Goal: Contribute content: Contribute content

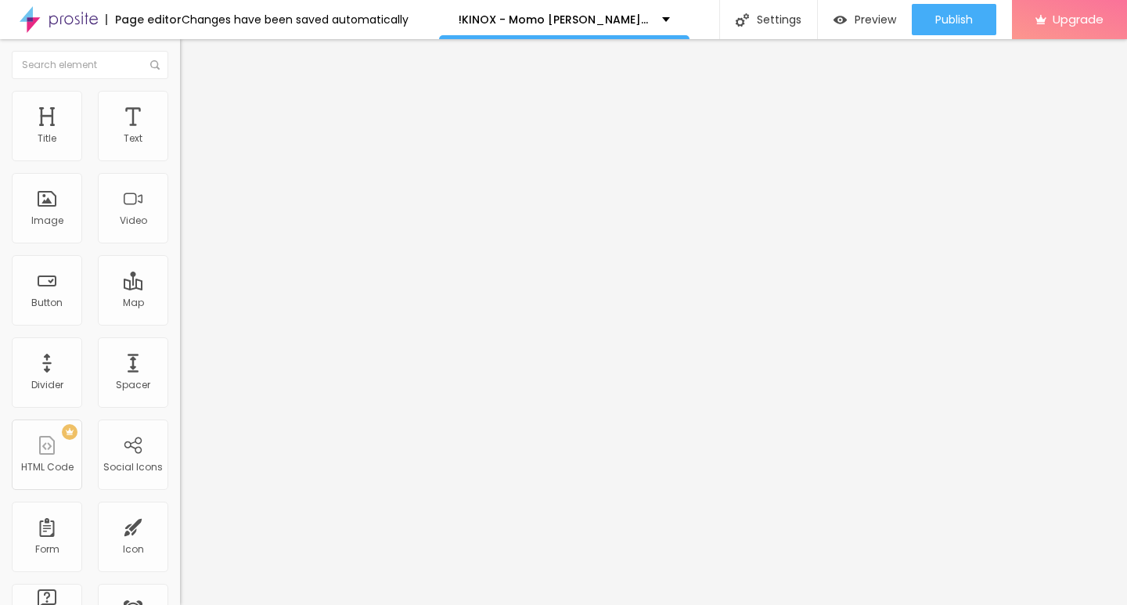
click at [180, 135] on span "Add image" at bounding box center [212, 127] width 64 height 13
click at [180, 321] on input "https://" at bounding box center [274, 313] width 188 height 16
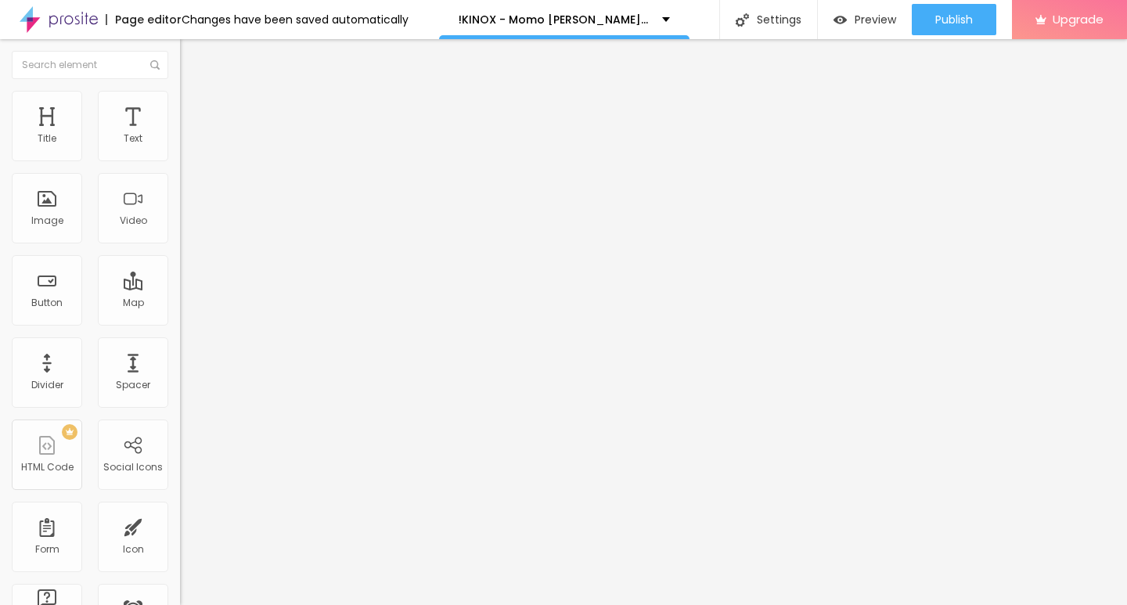
click at [180, 321] on input "https://" at bounding box center [274, 313] width 188 height 16
paste input "CINEVIBES.FUN/de/movie/1175842/momo-alboo"
type input "https://CINEVIBES.FUN/de/movie/1175842/momo-alboo"
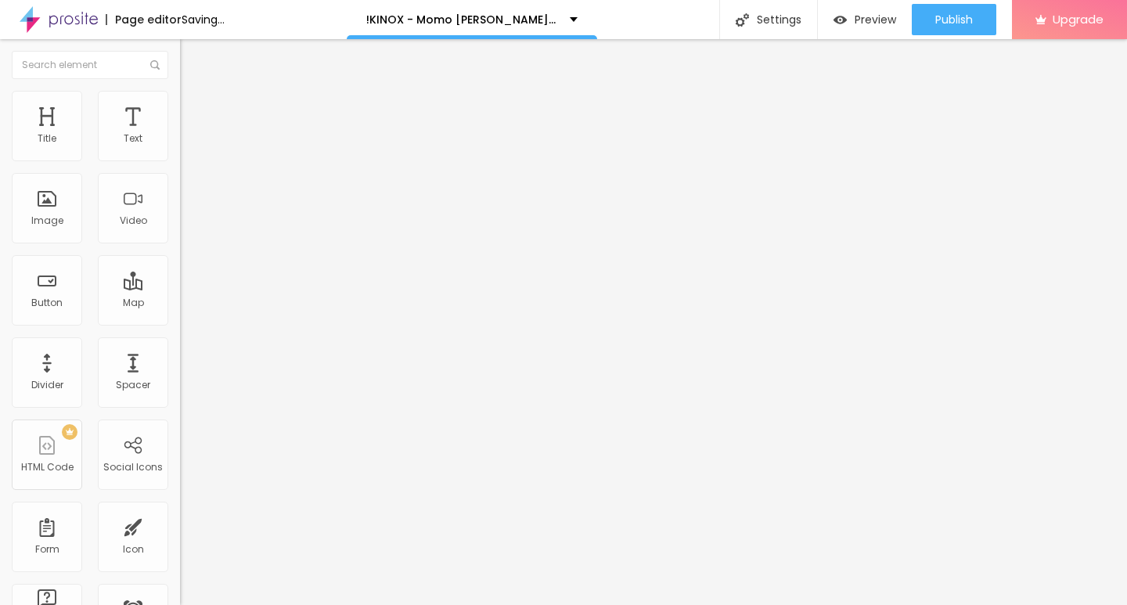
click at [192, 59] on img "button" at bounding box center [198, 57] width 13 height 13
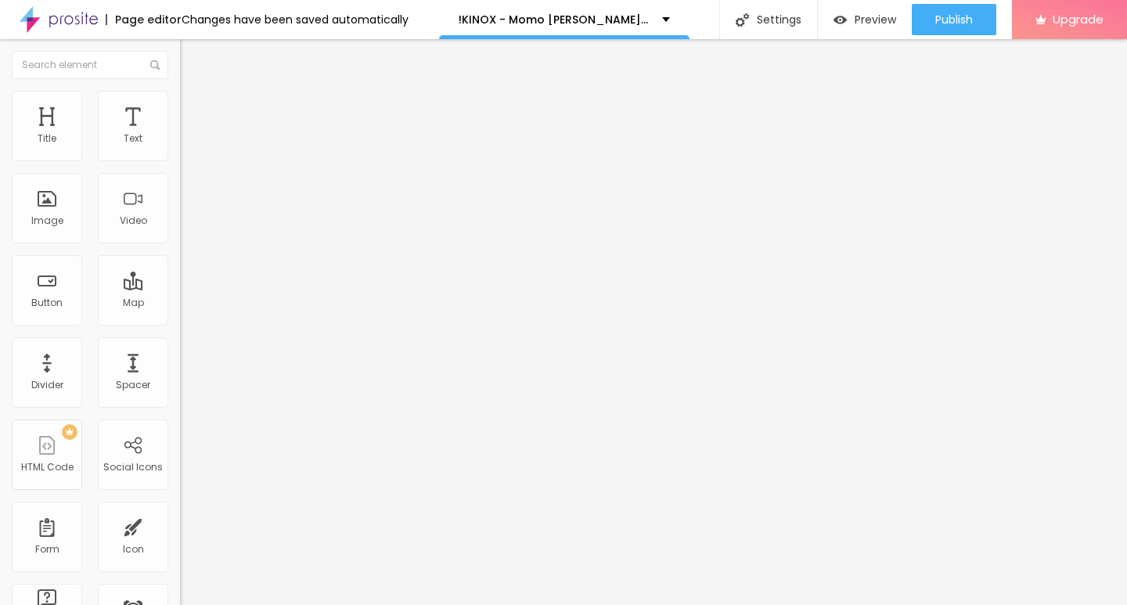
click at [180, 147] on input "Click me" at bounding box center [274, 139] width 188 height 16
paste input "KLICKEN SIE HIER ▶️ Momo 2025 [Kostenlos]"
type input "KLICKEN SIE HIER ▶️ Momo 2025 [Kostenlos]"
click at [180, 189] on div at bounding box center [270, 182] width 180 height 13
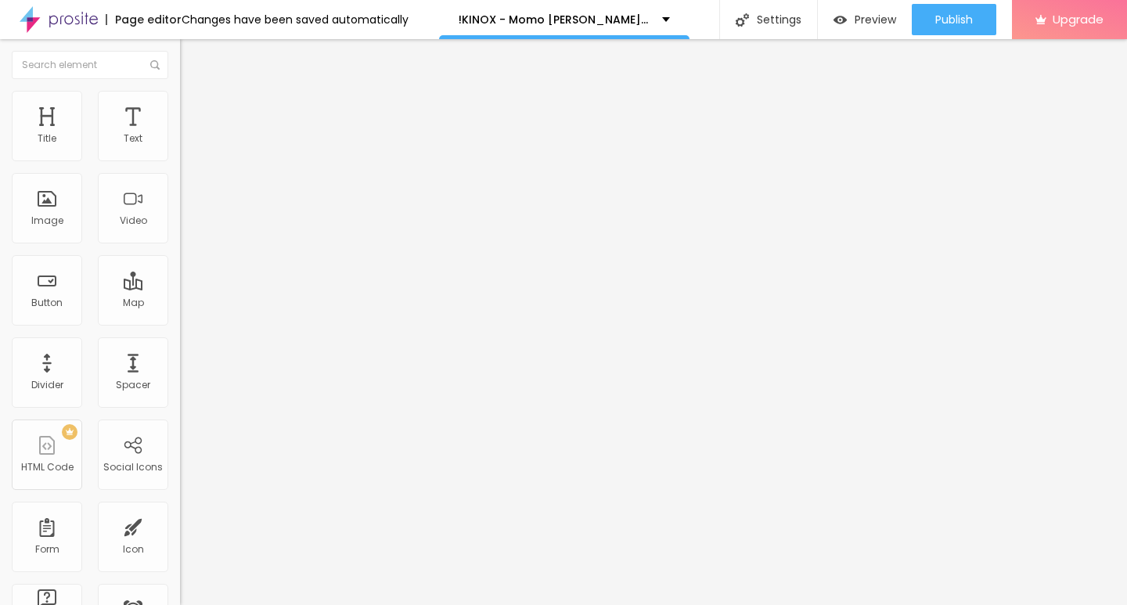
scroll to position [0, 0]
click at [180, 322] on input "https://" at bounding box center [274, 315] width 188 height 16
paste input "CINEVIBES.FUN/de/movie/1175842/momo-alboo"
type input "https://CINEVIBES.FUN/de/movie/1175842/momo-alboo"
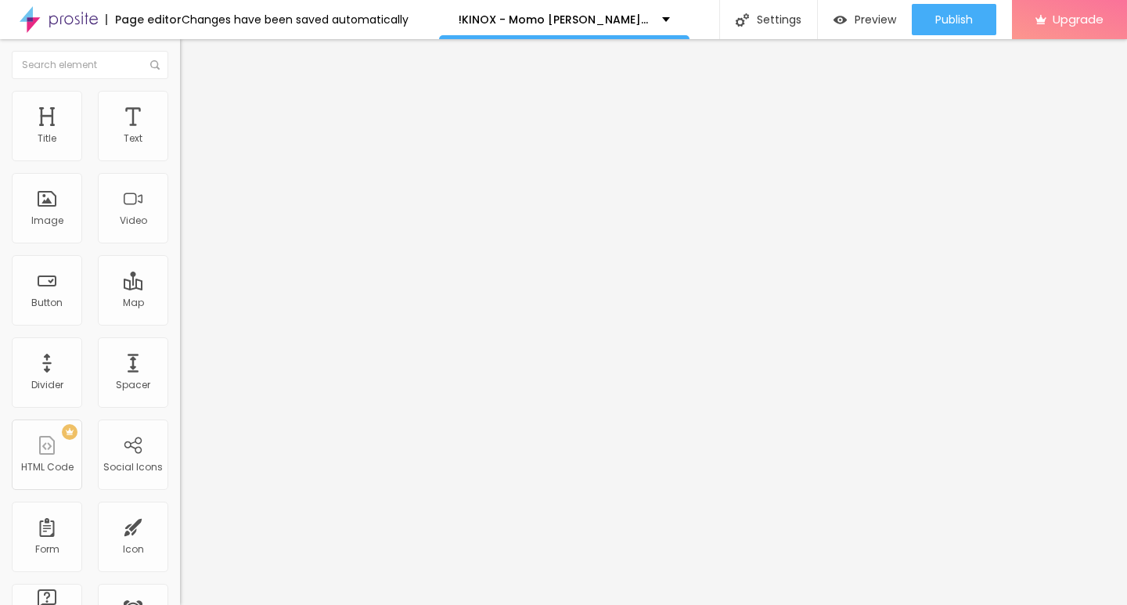
click at [180, 50] on button "Edit Button" at bounding box center [270, 57] width 180 height 36
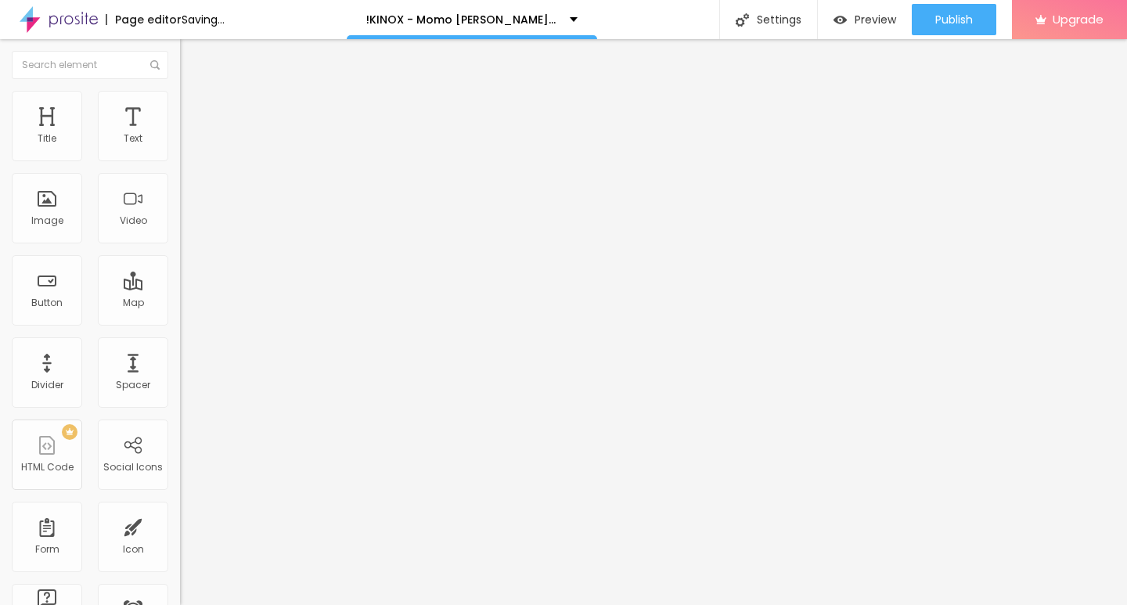
click at [180, 147] on input "Click me" at bounding box center [274, 139] width 188 height 16
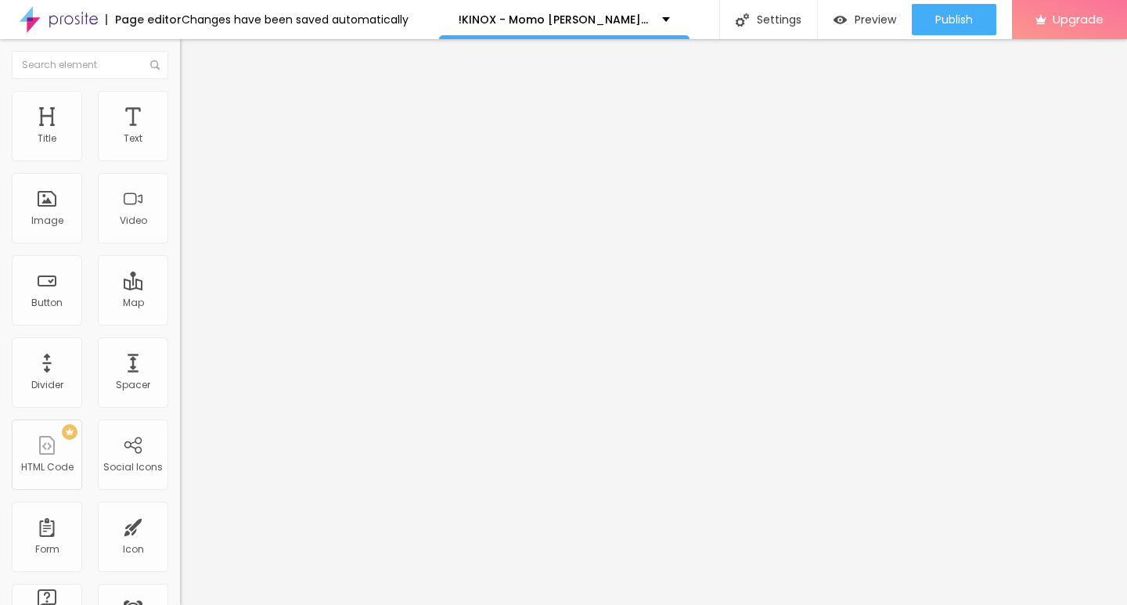
click at [180, 147] on input "Click me" at bounding box center [274, 139] width 188 height 16
paste input "KLICKEN SIE HIER ▶️ Momo 2025 Deutsch [1080p]"
type input "KLICKEN SIE HIER ▶️ Momo 2025 Deutsch [1080p]"
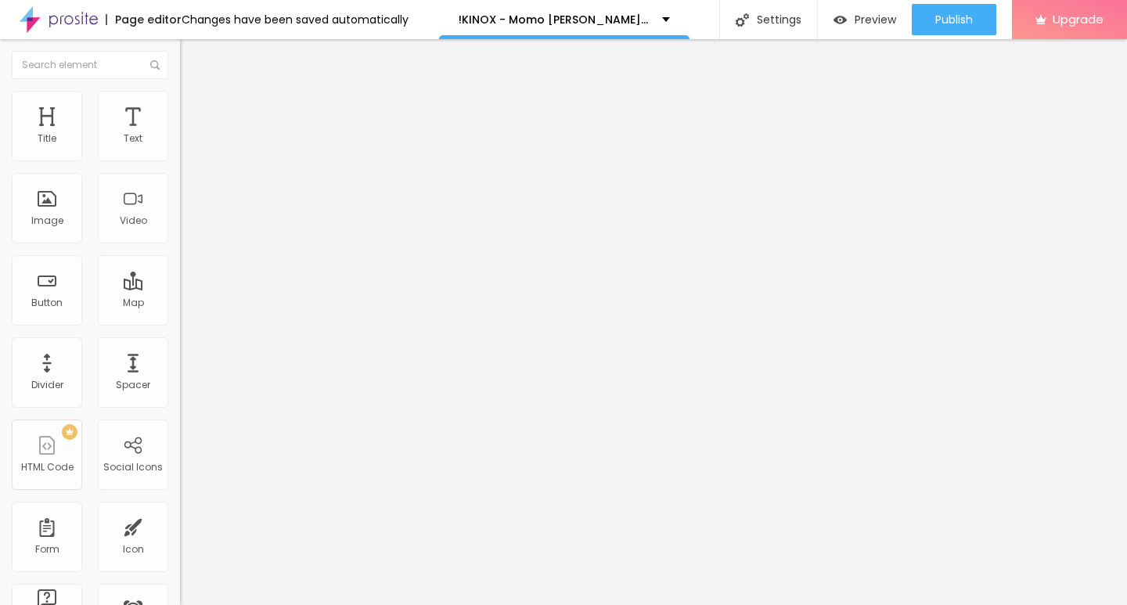
click at [180, 187] on img at bounding box center [185, 181] width 11 height 11
click at [180, 322] on input "https://" at bounding box center [274, 315] width 188 height 16
click at [180, 315] on input "https://" at bounding box center [274, 315] width 188 height 16
paste input "CINEVIBES.FUN/de/movie/1175842/momo-alboo"
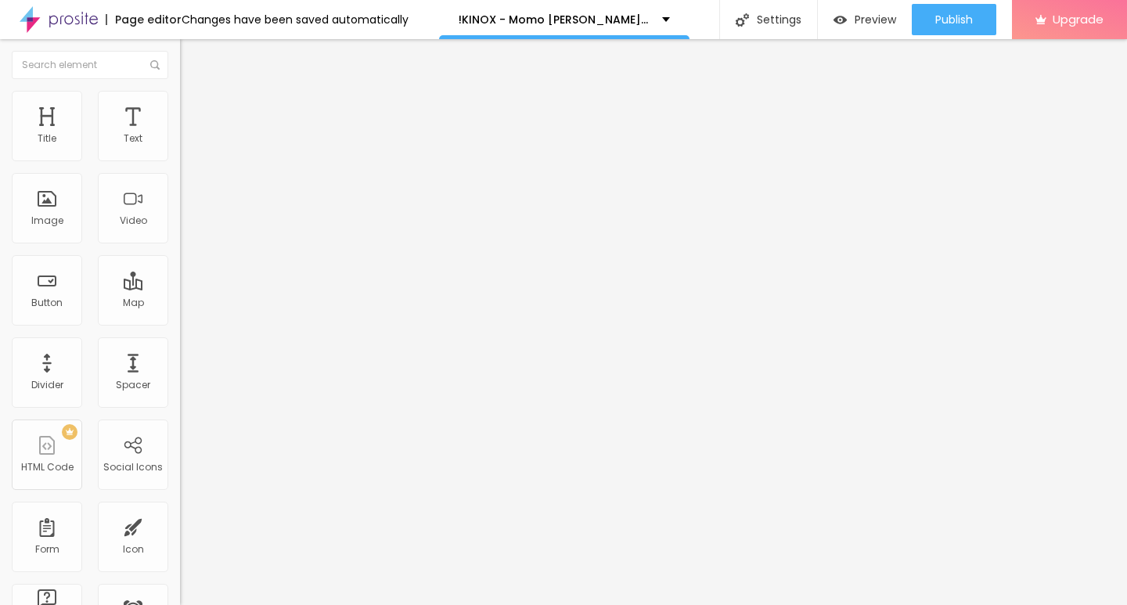
type input "https://CINEVIBES.FUN/de/movie/1175842/momo-alboo"
click at [192, 61] on img "button" at bounding box center [198, 57] width 13 height 13
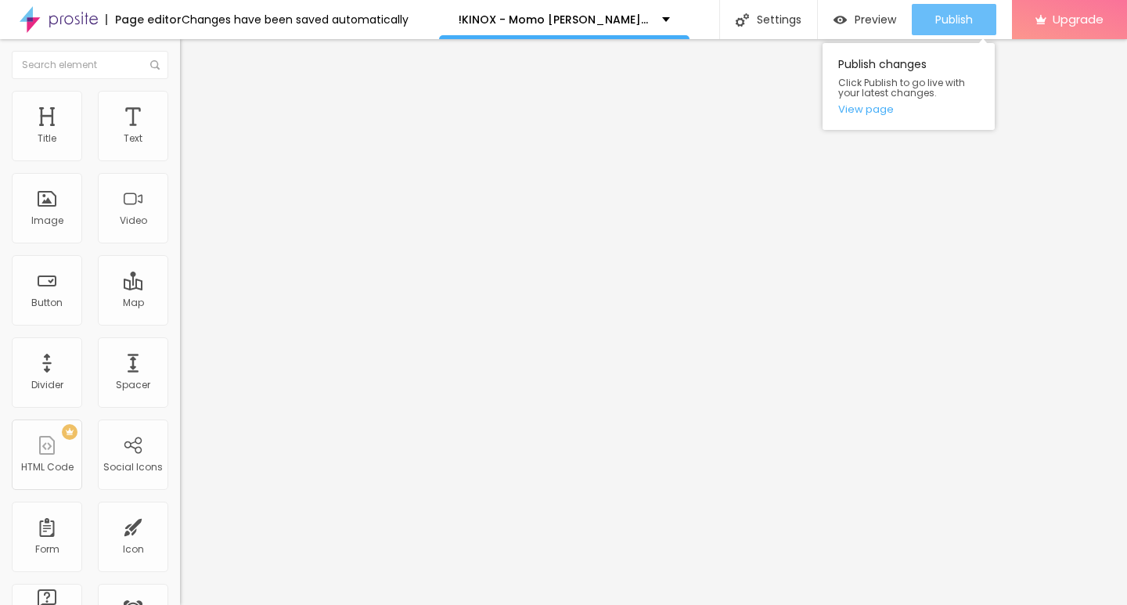
click at [935, 13] on span "Publish" at bounding box center [954, 19] width 38 height 13
click at [884, 109] on link "View page" at bounding box center [908, 109] width 141 height 10
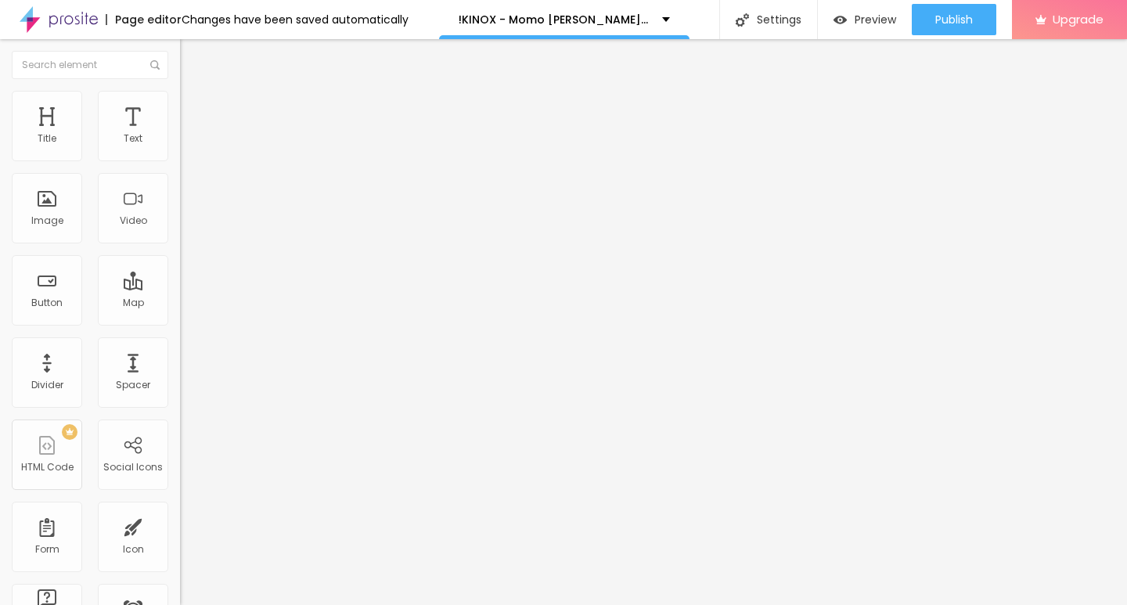
click at [66, 16] on img at bounding box center [59, 19] width 78 height 39
